Goal: Check status: Check status

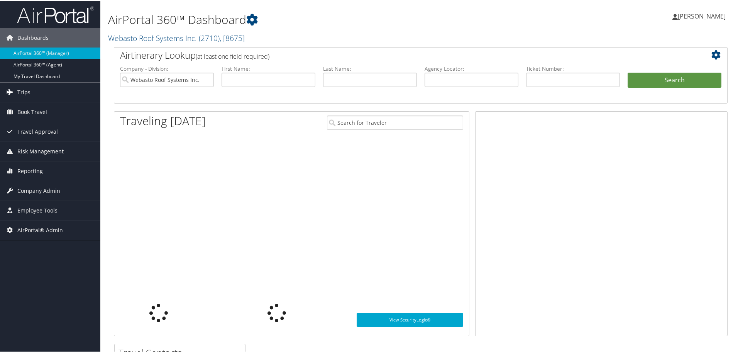
click at [24, 84] on span "Trips" at bounding box center [23, 91] width 13 height 19
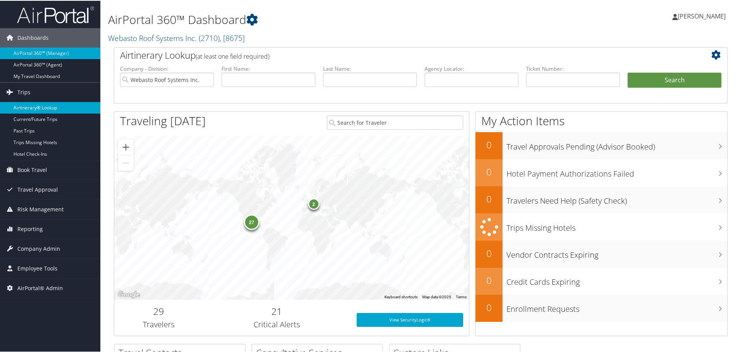
click at [30, 104] on link "Airtinerary® Lookup" at bounding box center [50, 107] width 100 height 12
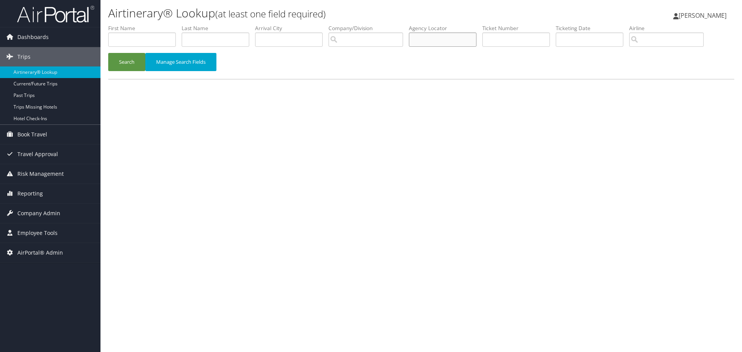
click at [433, 36] on input "text" at bounding box center [443, 39] width 68 height 14
type input "dnbsrk"
click at [129, 61] on button "Search" at bounding box center [126, 62] width 37 height 18
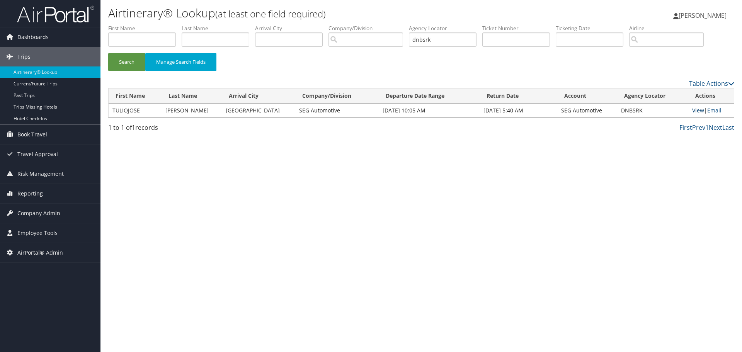
click at [697, 110] on link "View" at bounding box center [698, 110] width 12 height 7
click at [721, 85] on link "Table Actions" at bounding box center [711, 83] width 45 height 8
click at [468, 189] on div at bounding box center [371, 176] width 742 height 352
click at [711, 83] on link "Table Actions" at bounding box center [711, 83] width 45 height 8
click at [416, 221] on div at bounding box center [371, 176] width 742 height 352
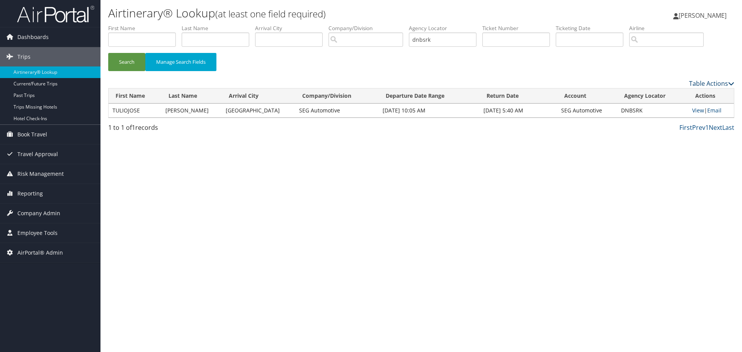
click at [703, 84] on link "Table Actions" at bounding box center [711, 83] width 45 height 8
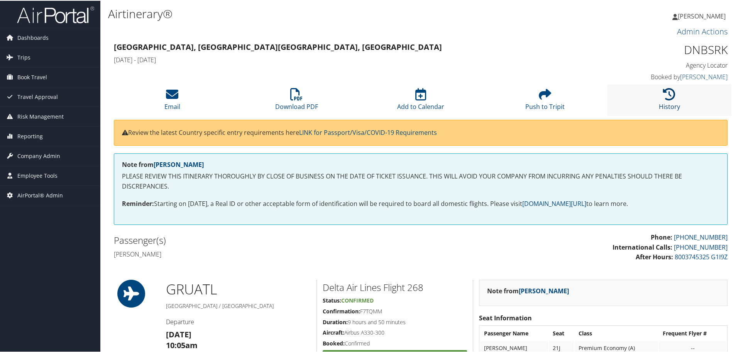
click at [665, 91] on icon at bounding box center [670, 93] width 12 height 12
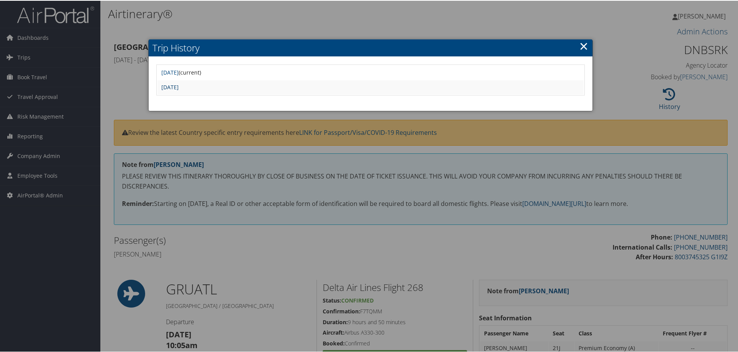
click at [179, 85] on link "Tue Oct 7 08:30:13 MDT 2025" at bounding box center [169, 86] width 17 height 7
